Goal: Find specific page/section: Find specific page/section

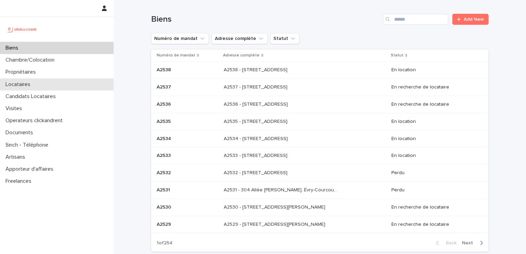
click at [28, 85] on p "Locataires" at bounding box center [19, 84] width 33 height 7
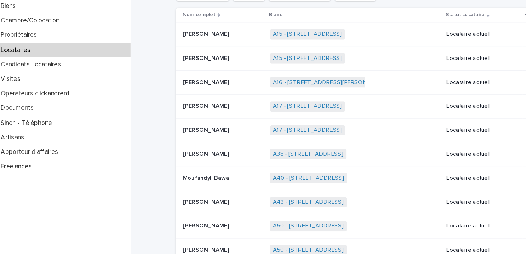
click at [37, 78] on div "Locataires" at bounding box center [57, 84] width 114 height 12
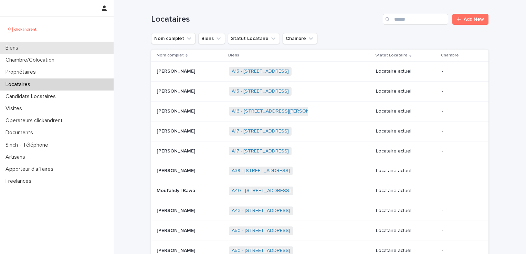
click at [37, 48] on div "Biens" at bounding box center [57, 48] width 114 height 12
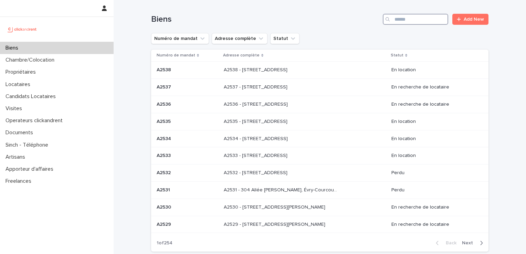
click at [404, 19] on input "Search" at bounding box center [414, 19] width 65 height 11
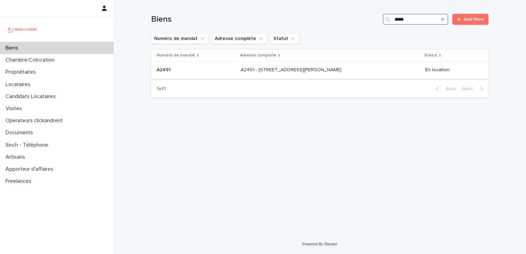
type input "*****"
click at [199, 72] on p at bounding box center [195, 70] width 78 height 6
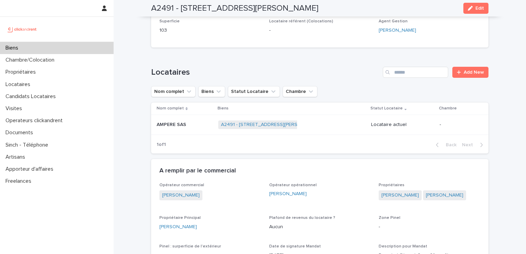
scroll to position [212, 0]
